Goal: Find specific page/section: Find specific page/section

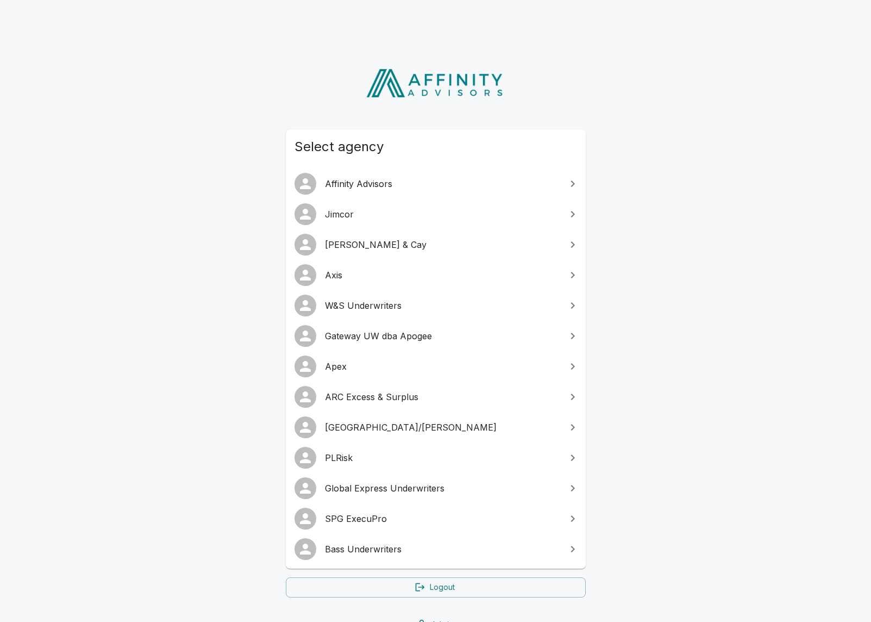
click at [385, 520] on span "SPG ExecuPro" at bounding box center [442, 518] width 235 height 13
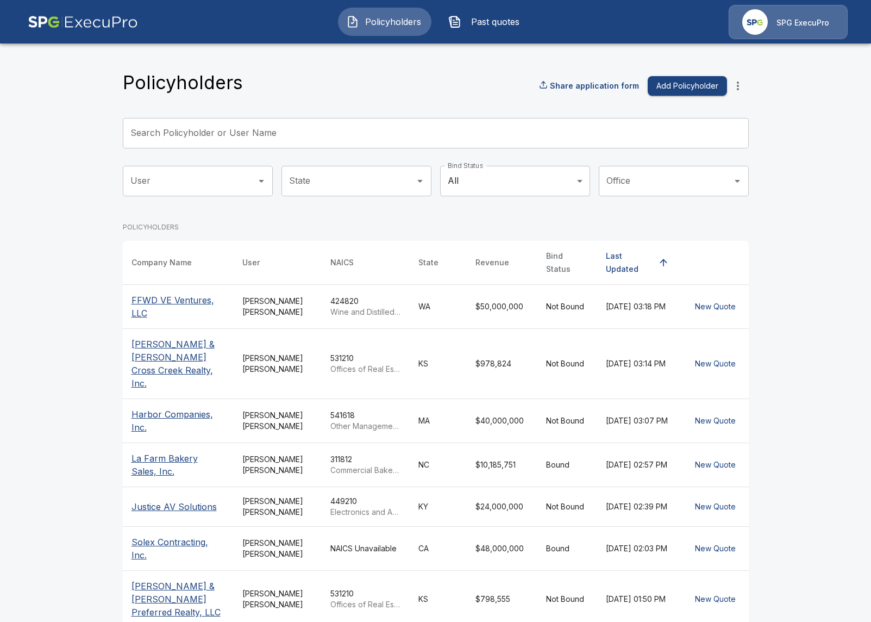
drag, startPoint x: 372, startPoint y: 139, endPoint x: 372, endPoint y: 123, distance: 15.8
click at [372, 139] on input "Search Policyholder or User Name" at bounding box center [430, 133] width 614 height 30
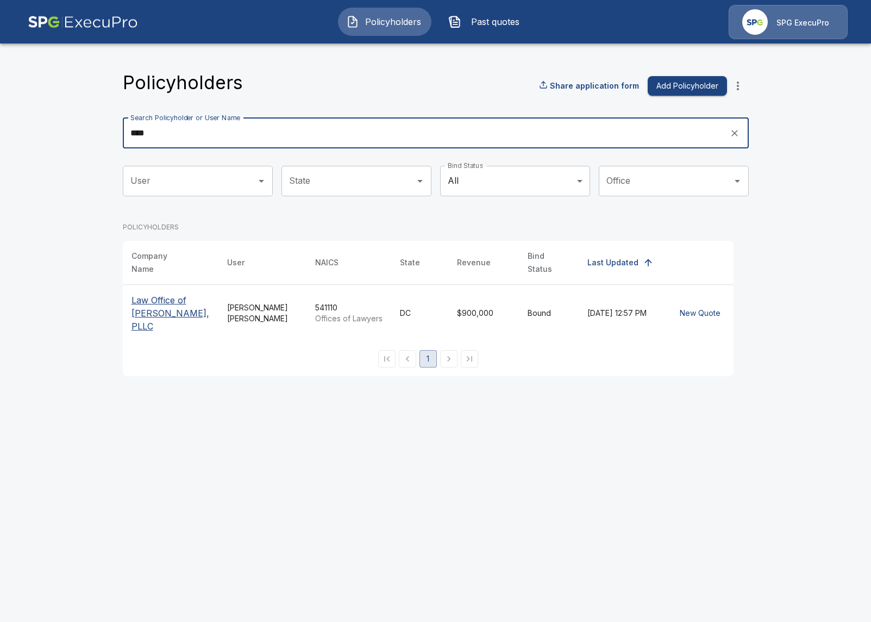
type input "****"
click at [165, 294] on p "Law Office of Chun T. Wright, PLLC" at bounding box center [171, 313] width 78 height 39
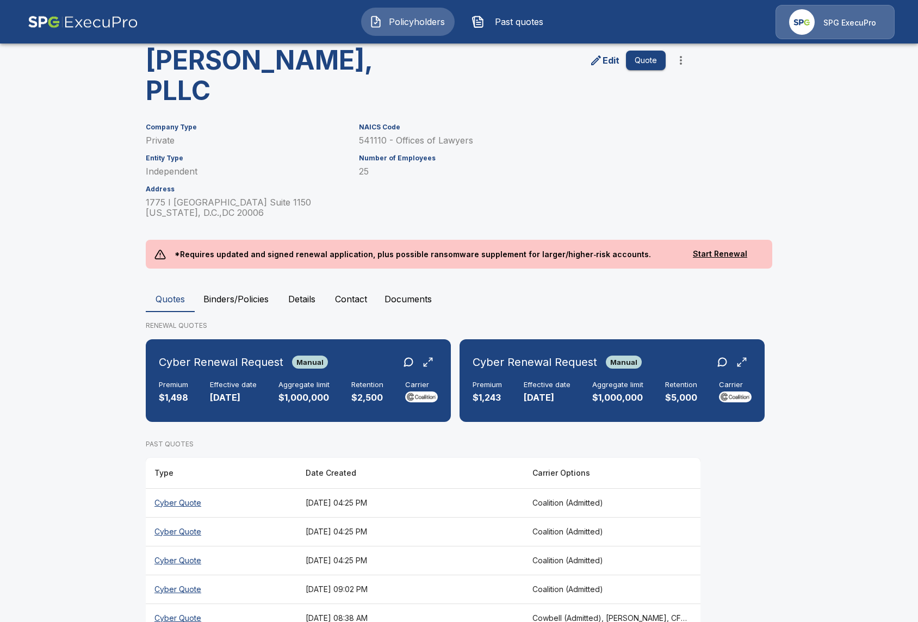
click at [52, 229] on main "Policyholders / Law Office of Chun T. Wright, PLLC Law Office of Chun T. Wright…" at bounding box center [459, 288] width 918 height 730
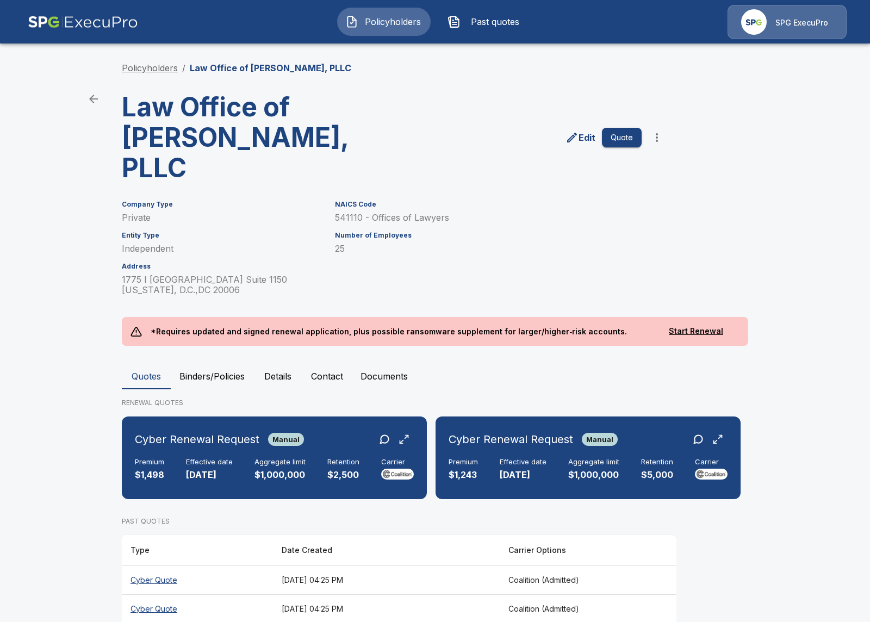
click at [142, 67] on link "Policyholders" at bounding box center [150, 68] width 56 height 11
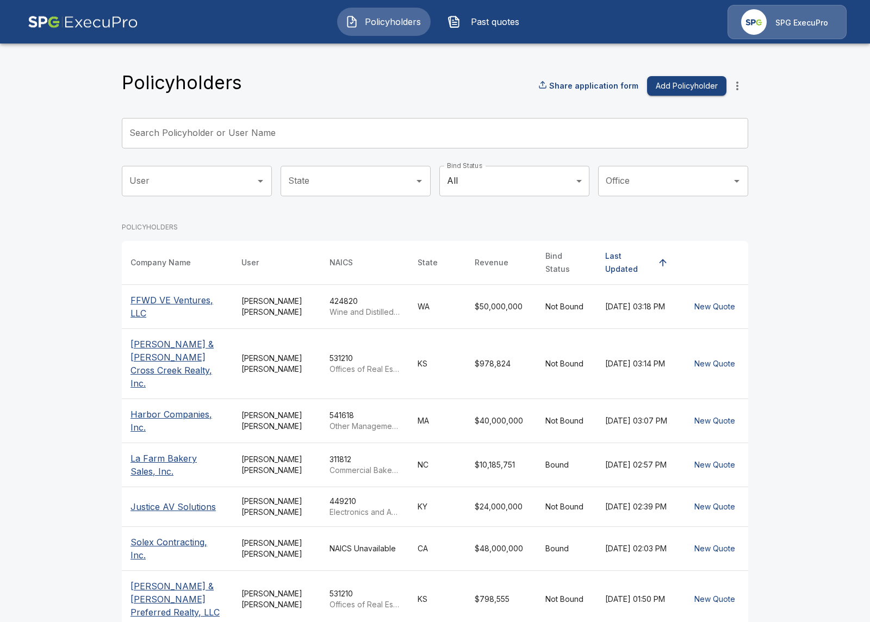
click at [289, 141] on input "Search Policyholder or User Name" at bounding box center [429, 133] width 614 height 30
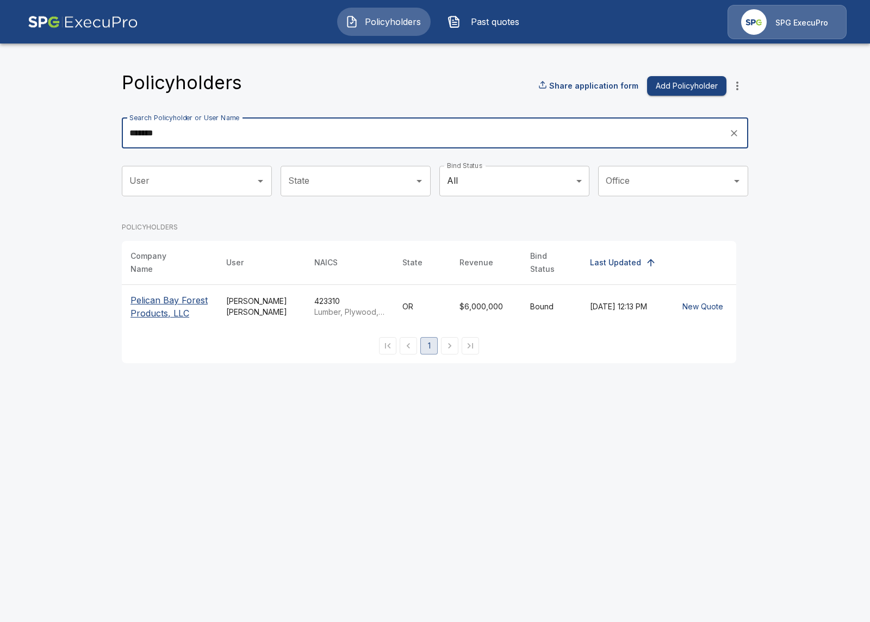
type input "*******"
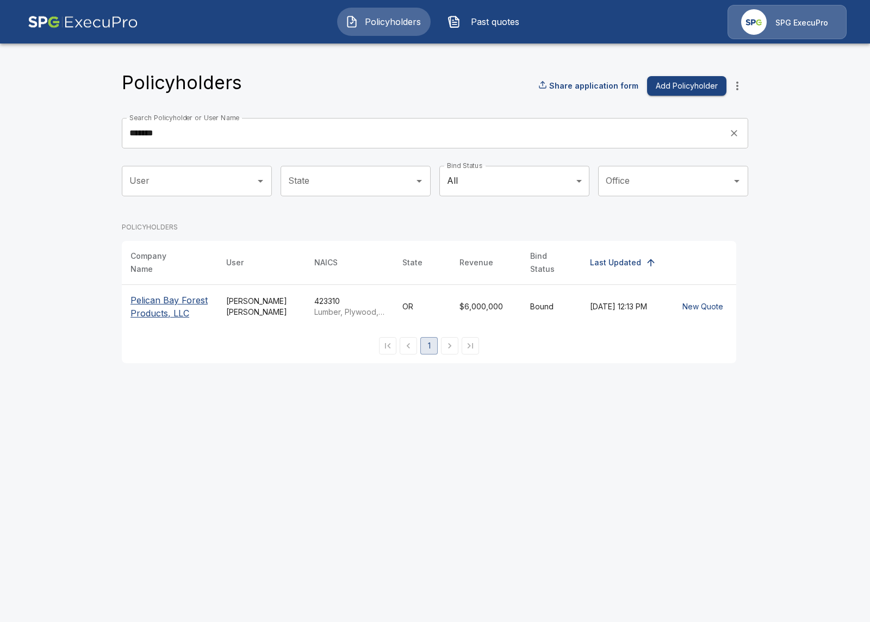
click at [184, 302] on p "Pelican Bay Forest Products, LLC" at bounding box center [169, 307] width 78 height 26
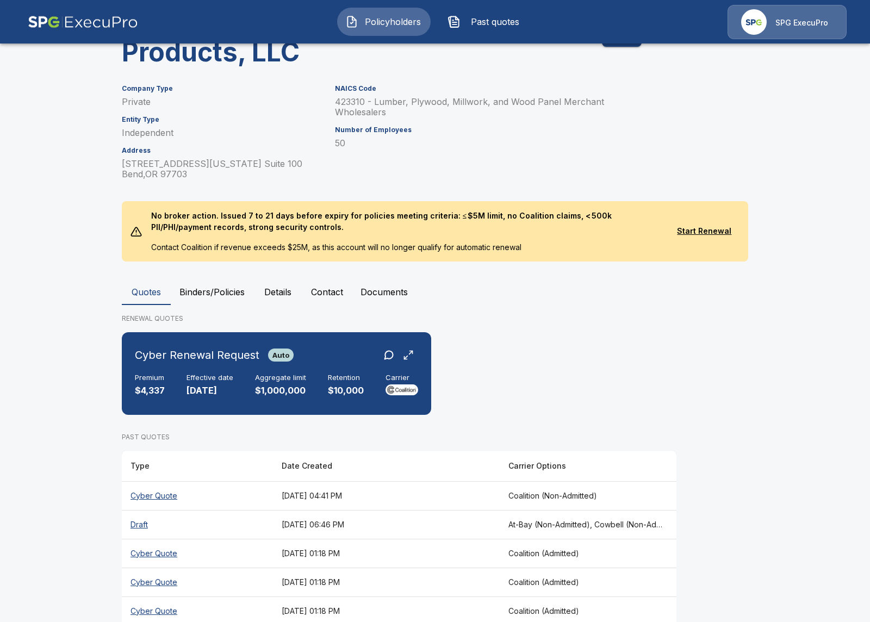
scroll to position [253, 0]
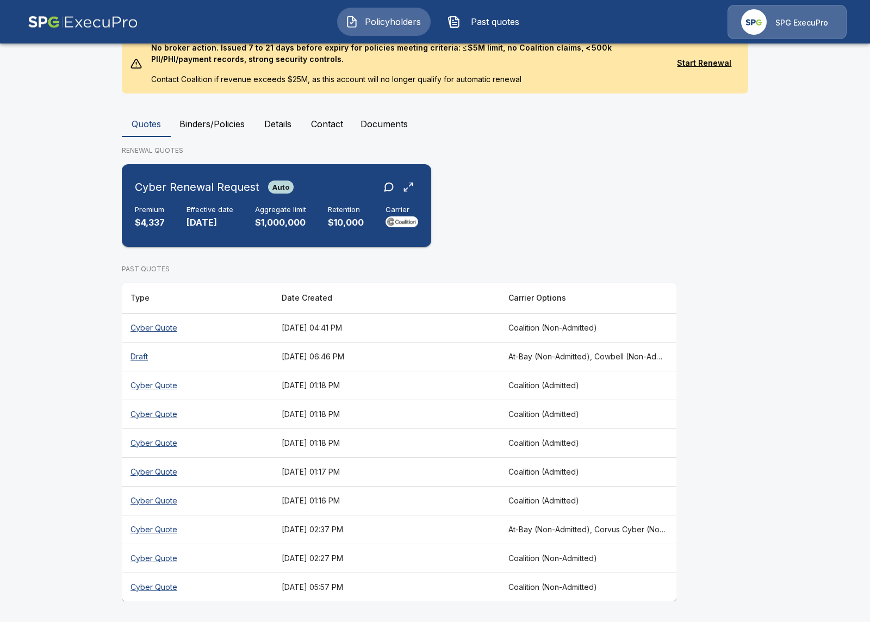
click at [317, 190] on div "Cyber Renewal Request Auto" at bounding box center [276, 187] width 283 height 20
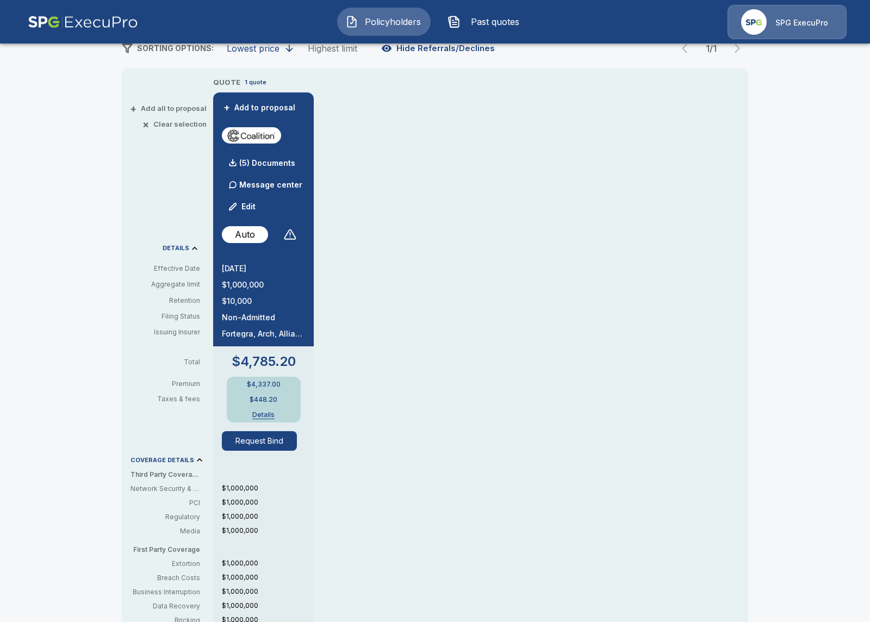
scroll to position [170, 0]
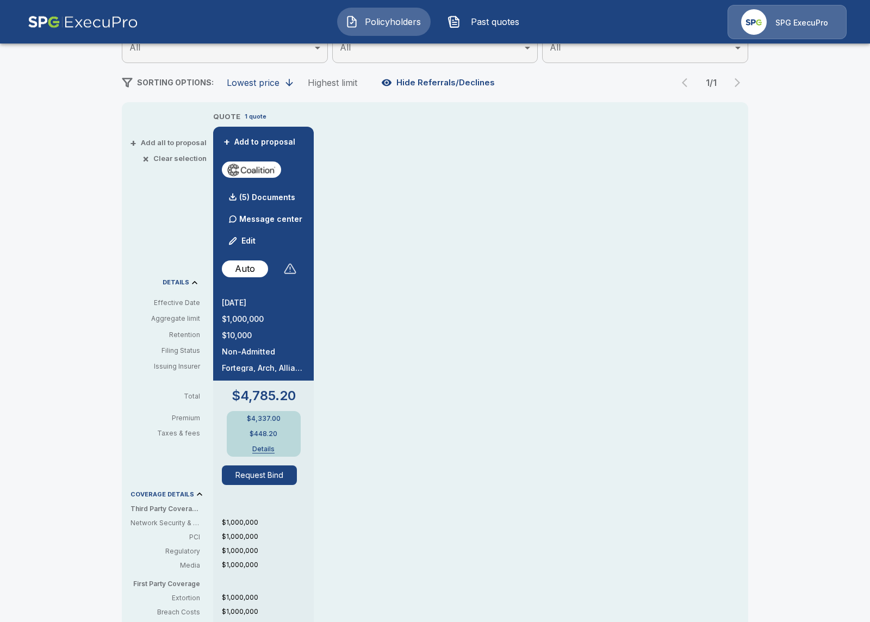
click at [285, 267] on div at bounding box center [289, 268] width 13 height 13
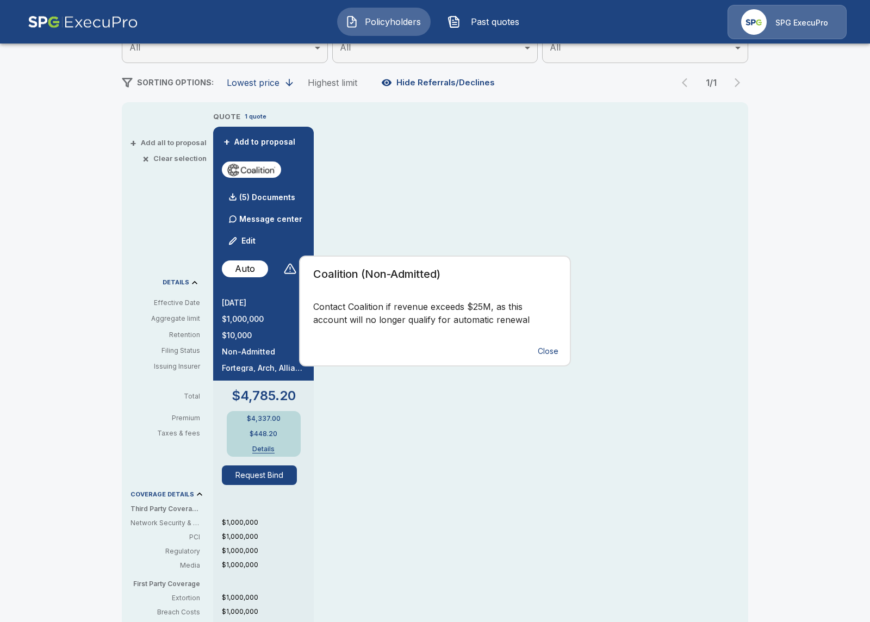
click at [428, 237] on div "Coalition (Non-Admitted) Contact Coalition if revenue exceeds $25M, as this acc…" at bounding box center [435, 311] width 870 height 622
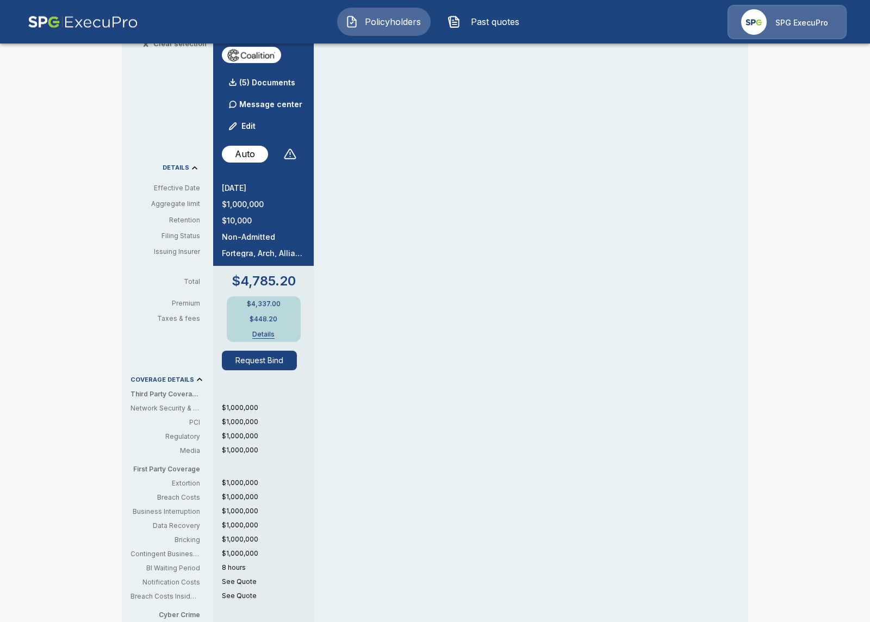
scroll to position [49, 0]
